Goal: Transaction & Acquisition: Purchase product/service

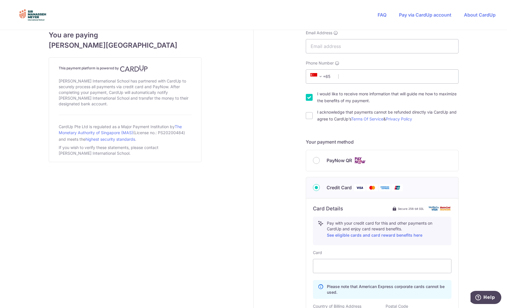
scroll to position [143, 0]
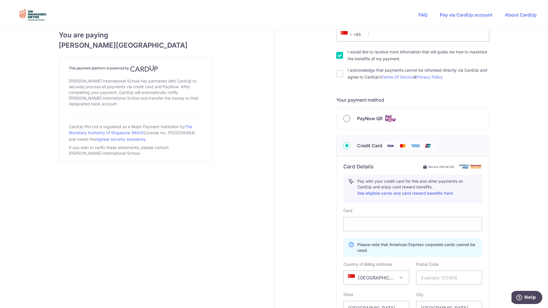
click at [343, 119] on input "PayNow QR" at bounding box center [346, 118] width 7 height 7
radio input "true"
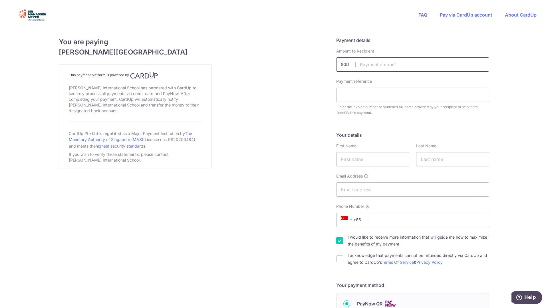
click at [373, 69] on input "text" at bounding box center [412, 64] width 153 height 14
type input "400.00"
click at [374, 95] on input "text" at bounding box center [412, 95] width 153 height 14
drag, startPoint x: 354, startPoint y: 95, endPoint x: 254, endPoint y: 103, distance: 99.8
click at [255, 103] on div "You are paying [PERSON_NAME] International School This payment platform is powe…" at bounding box center [274, 237] width 554 height 414
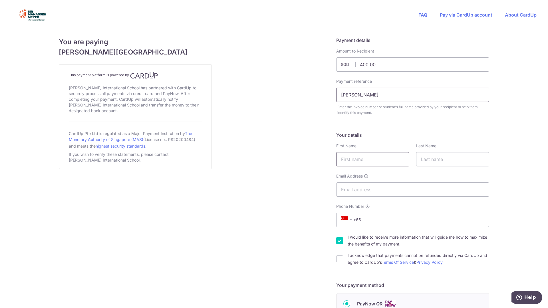
type input "[PERSON_NAME]"
click at [389, 161] on input "text" at bounding box center [372, 159] width 73 height 14
type input "Hyungtaek"
type input "([PERSON_NAME])"
select select "65"
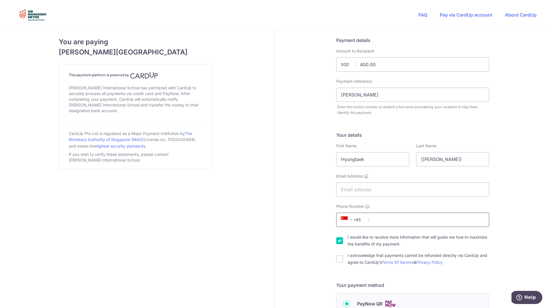
type input "60288084"
drag, startPoint x: 446, startPoint y: 160, endPoint x: 394, endPoint y: 160, distance: 52.8
click at [394, 160] on div "First Name [PERSON_NAME] Last Name ([PERSON_NAME])" at bounding box center [413, 154] width 160 height 23
type input "갸"
type input "Rim"
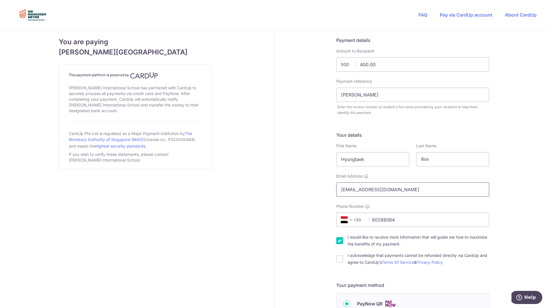
type input "[EMAIL_ADDRESS][DOMAIN_NAME]"
click at [282, 238] on div "Payment details Amount to Recipient 400.00 SGD Payment reference [PERSON_NAME] …" at bounding box center [412, 237] width 277 height 414
click at [393, 219] on input "60288084" at bounding box center [412, 219] width 153 height 14
click at [357, 219] on span "+20" at bounding box center [352, 219] width 26 height 7
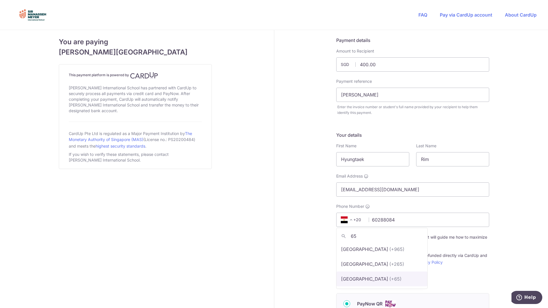
type input "65"
select select "199"
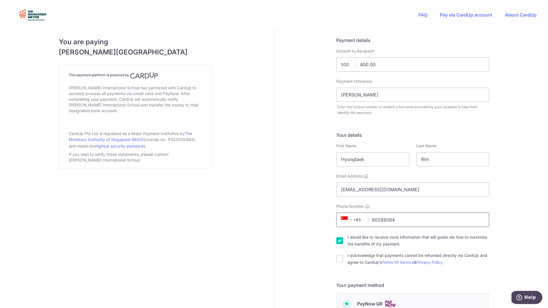
click at [383, 222] on input "60288084" at bounding box center [412, 219] width 153 height 14
type input "98278084"
click at [296, 243] on div "Payment details Amount to Recipient 400.00 SGD Payment reference [PERSON_NAME] …" at bounding box center [412, 237] width 277 height 414
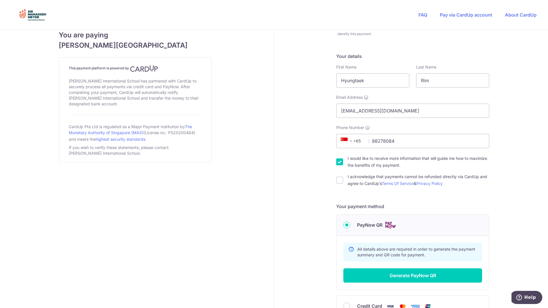
scroll to position [86, 0]
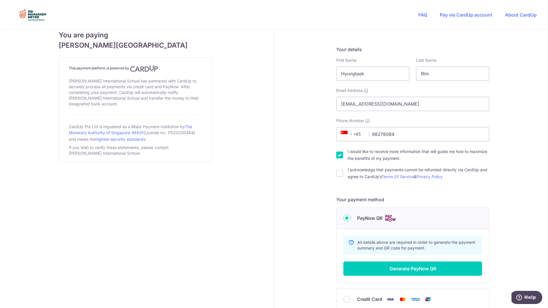
click at [339, 153] on input "I would like to receive more information that will guide me how to maximize the…" at bounding box center [339, 154] width 7 height 7
checkbox input "false"
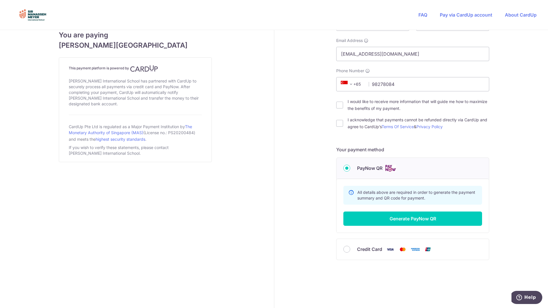
scroll to position [136, 0]
click at [442, 219] on button "Generate PayNow QR" at bounding box center [412, 218] width 139 height 14
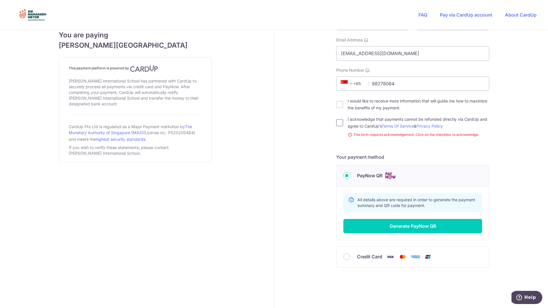
click at [339, 124] on input "I acknowledge that payments cannot be refunded directly via CardUp and agree to…" at bounding box center [339, 122] width 7 height 7
checkbox input "true"
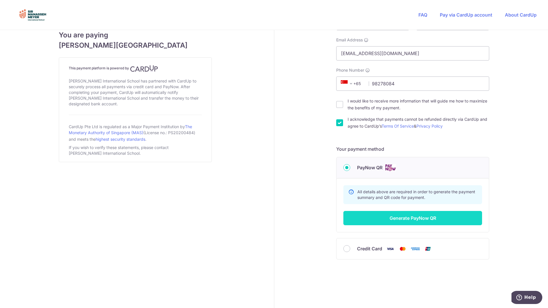
click at [413, 216] on button "Generate PayNow QR" at bounding box center [412, 218] width 139 height 14
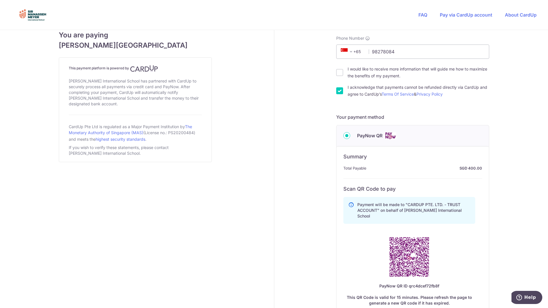
scroll to position [171, 0]
